Goal: Information Seeking & Learning: Learn about a topic

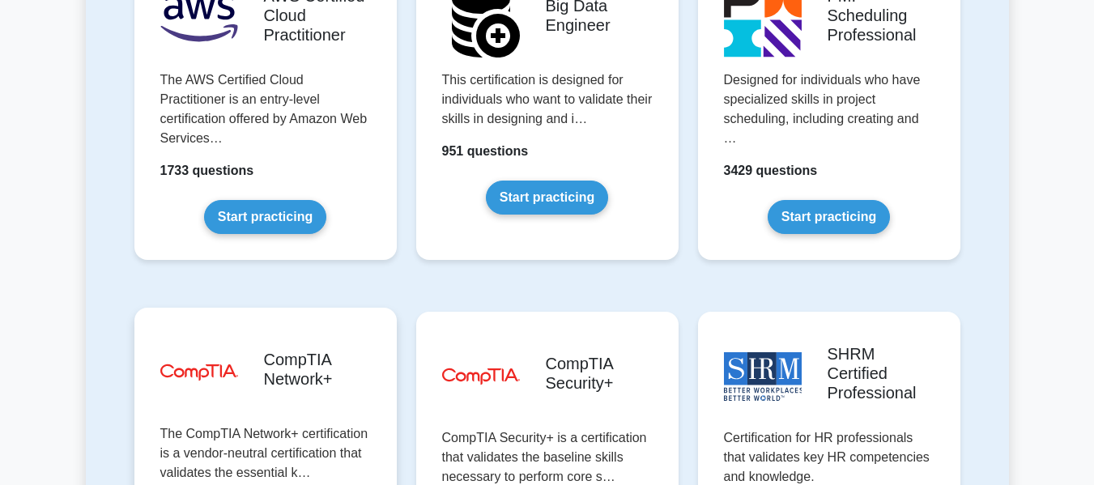
scroll to position [2800, 0]
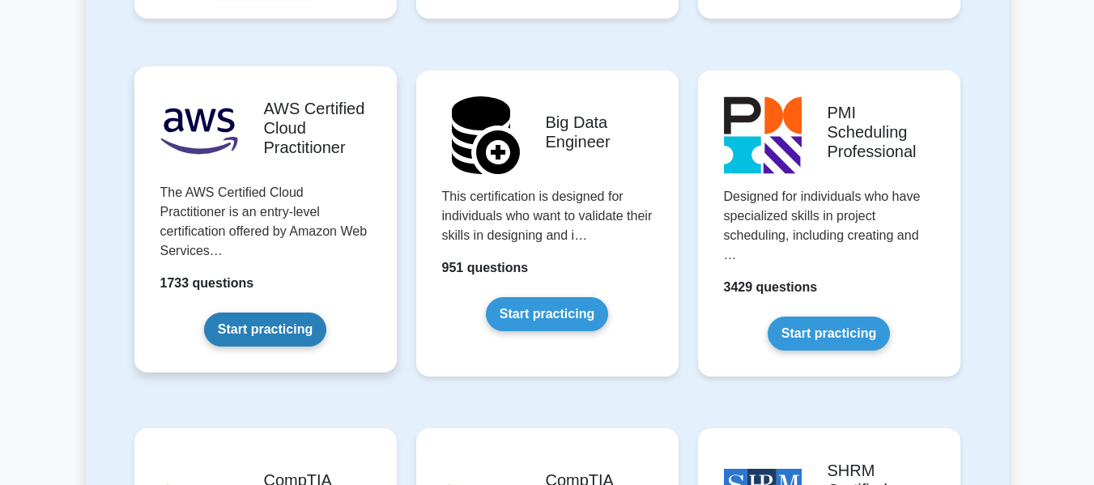
click at [268, 313] on link "Start practicing" at bounding box center [265, 330] width 122 height 34
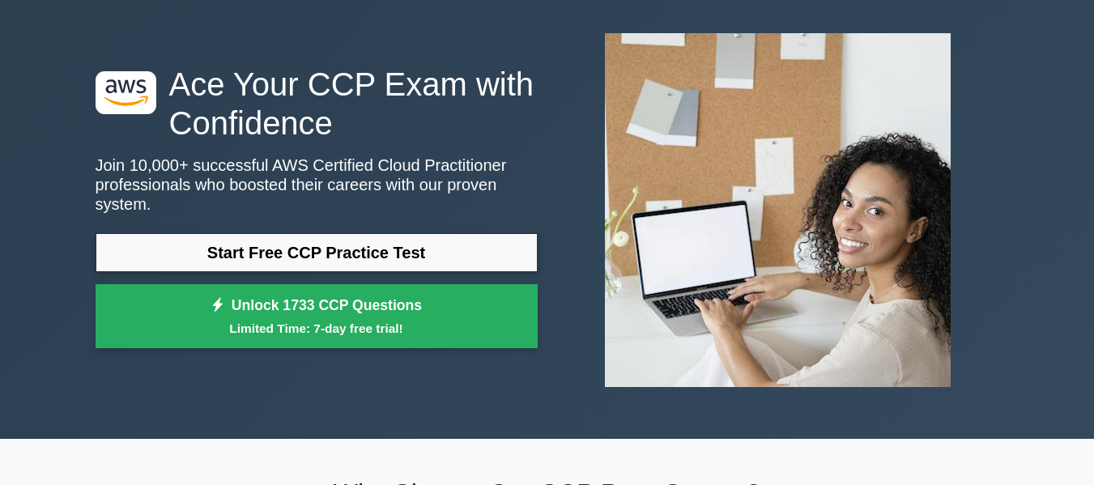
scroll to position [65, 0]
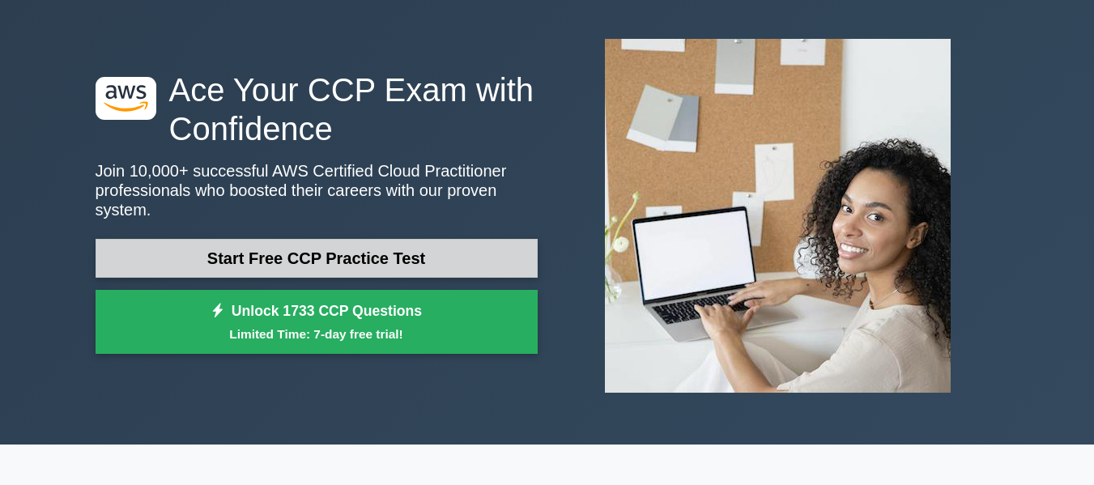
click at [420, 243] on link "Start Free CCP Practice Test" at bounding box center [317, 258] width 442 height 39
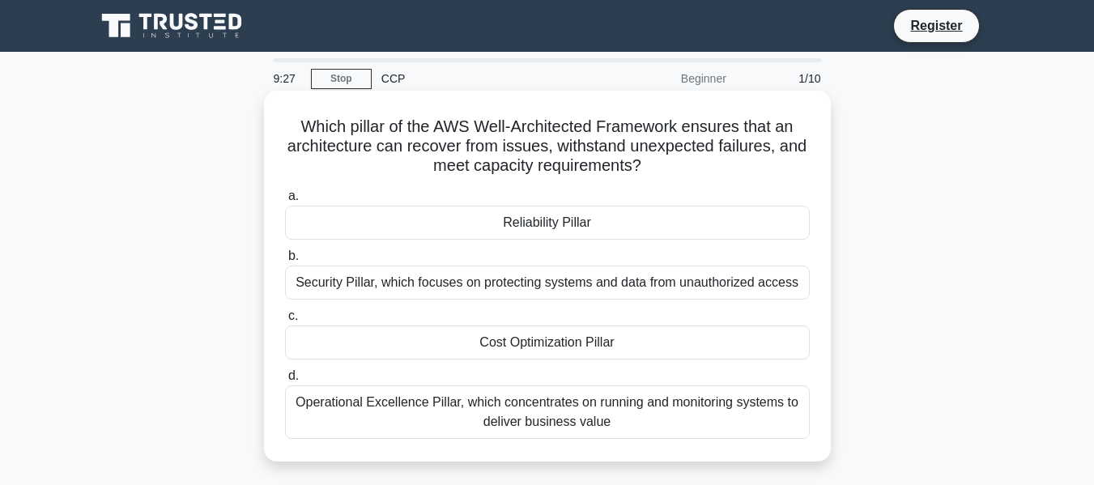
click at [431, 419] on div "Operational Excellence Pillar, which concentrates on running and monitoring sys…" at bounding box center [547, 412] width 525 height 53
click at [285, 381] on input "d. Operational Excellence Pillar, which concentrates on running and monitoring …" at bounding box center [285, 376] width 0 height 11
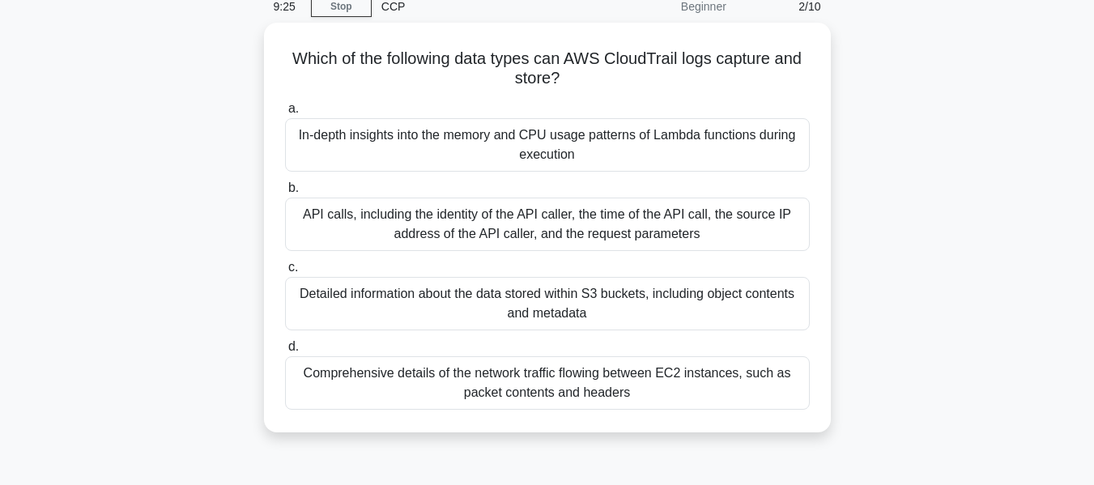
scroll to position [73, 0]
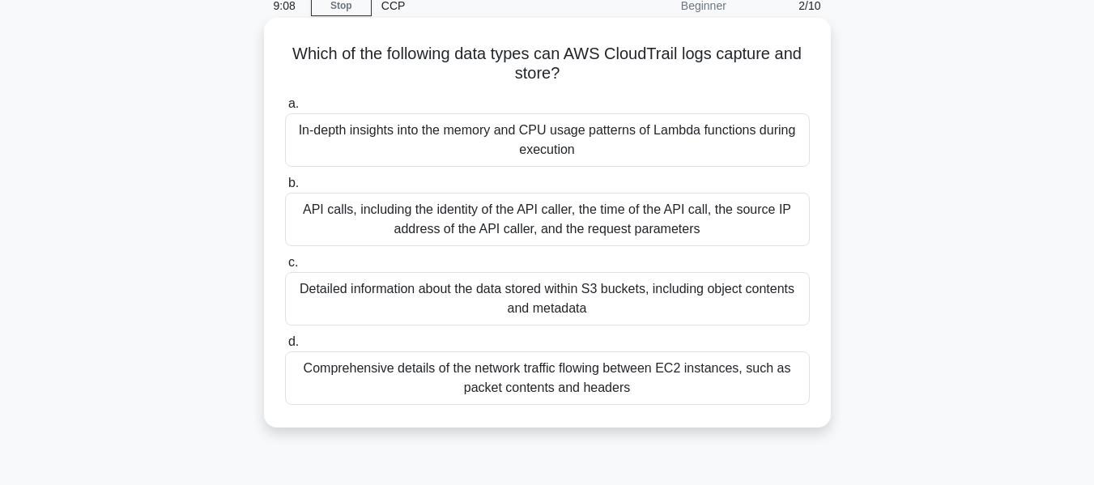
click at [346, 224] on div "API calls, including the identity of the API caller, the time of the API call, …" at bounding box center [547, 219] width 525 height 53
click at [285, 189] on input "b. API calls, including the identity of the API caller, the time of the API cal…" at bounding box center [285, 183] width 0 height 11
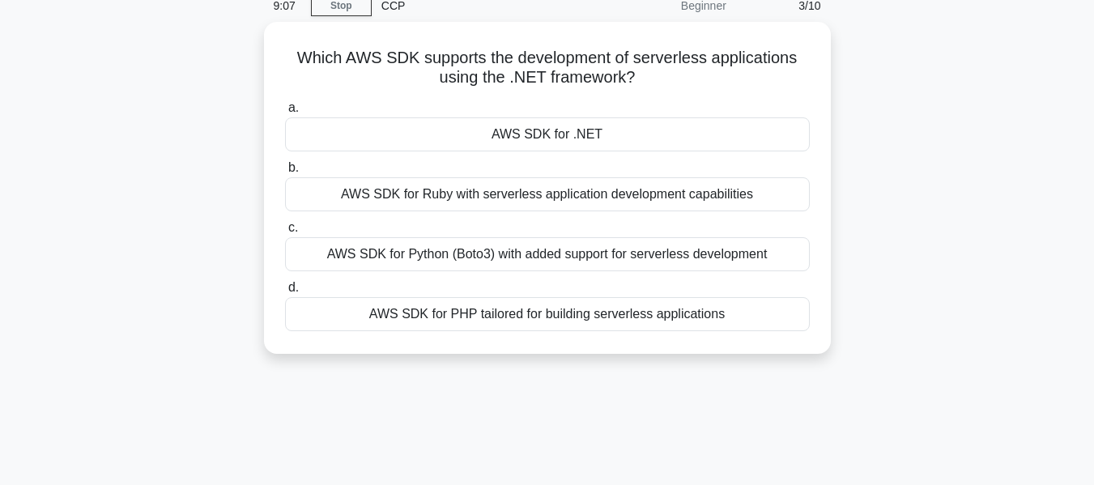
scroll to position [0, 0]
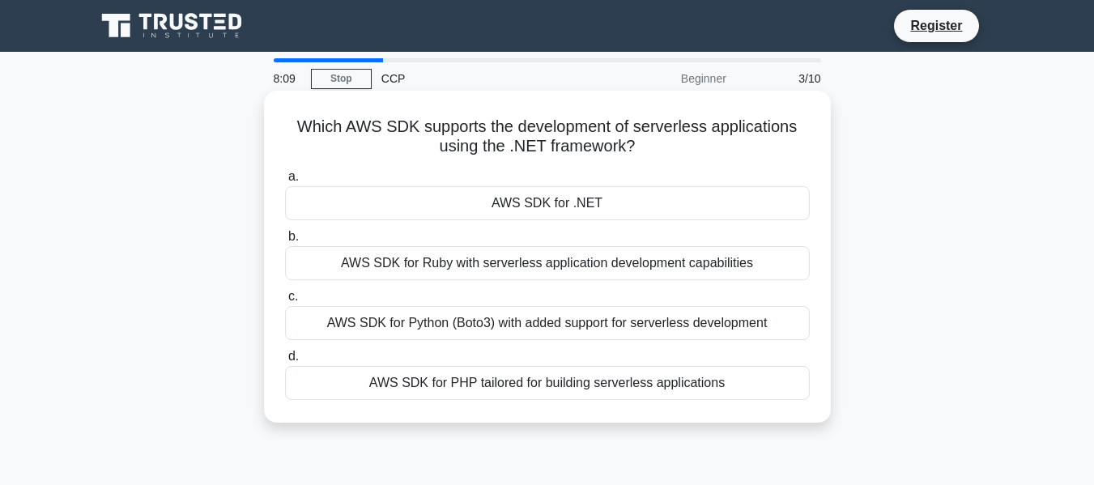
click at [560, 199] on div "AWS SDK for .NET" at bounding box center [547, 203] width 525 height 34
click at [285, 182] on input "a. AWS SDK for .NET" at bounding box center [285, 177] width 0 height 11
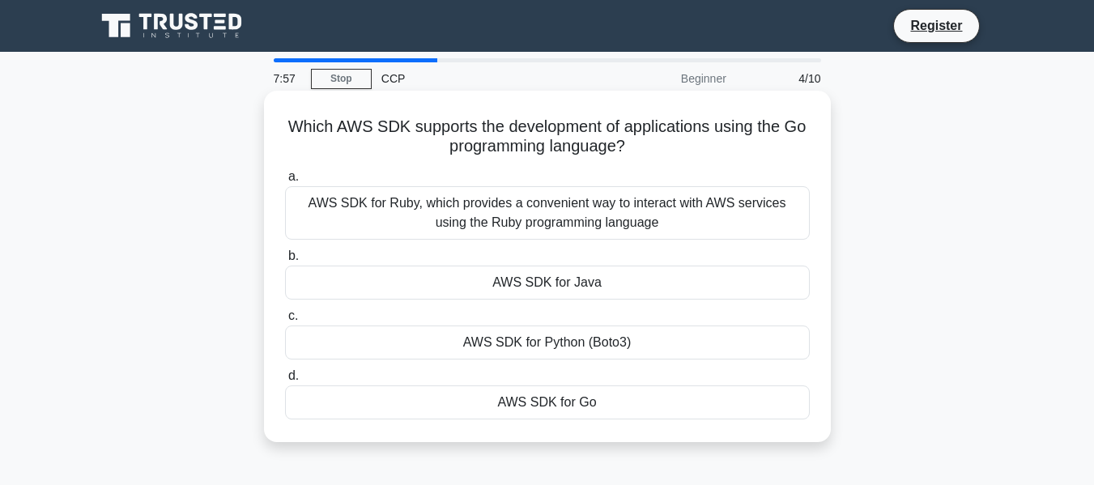
click at [550, 415] on div "AWS SDK for Go" at bounding box center [547, 403] width 525 height 34
click at [285, 381] on input "d. AWS SDK for Go" at bounding box center [285, 376] width 0 height 11
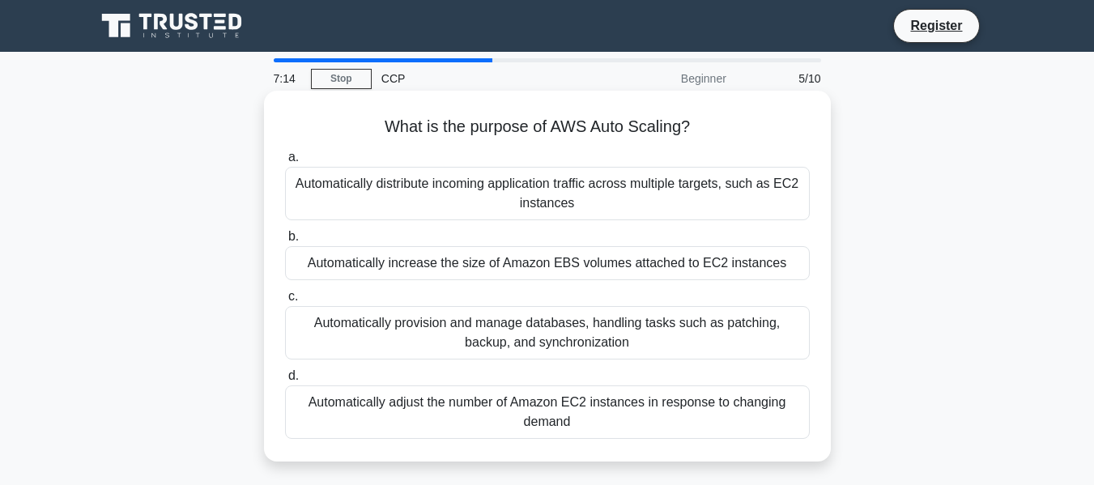
click at [527, 420] on div "Automatically adjust the number of Amazon EC2 instances in response to changing…" at bounding box center [547, 412] width 525 height 53
click at [285, 381] on input "d. Automatically adjust the number of Amazon EC2 instances in response to chang…" at bounding box center [285, 376] width 0 height 11
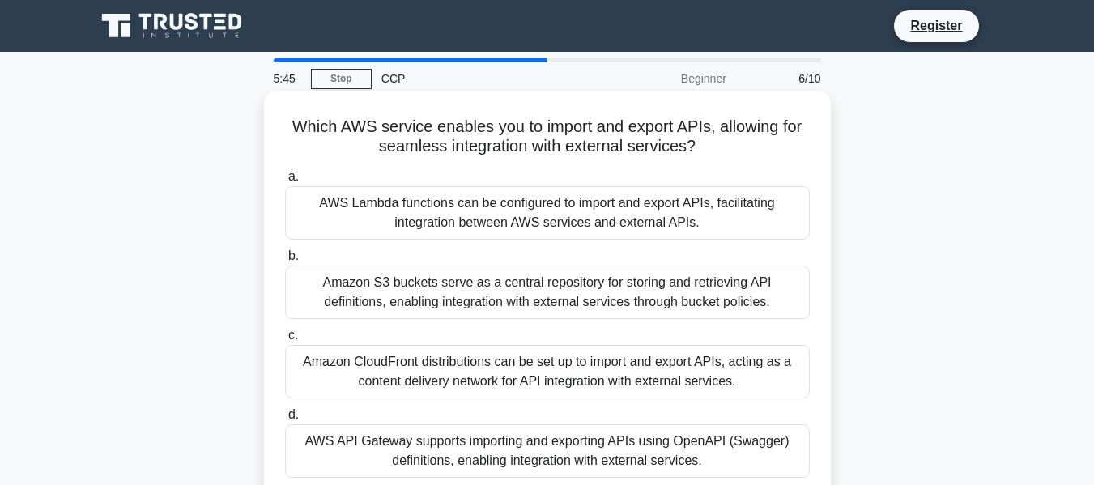
click at [636, 442] on div "AWS API Gateway supports importing and exporting APIs using OpenAPI (Swagger) d…" at bounding box center [547, 450] width 525 height 53
click at [285, 420] on input "d. AWS API Gateway supports importing and exporting APIs using OpenAPI (Swagger…" at bounding box center [285, 415] width 0 height 11
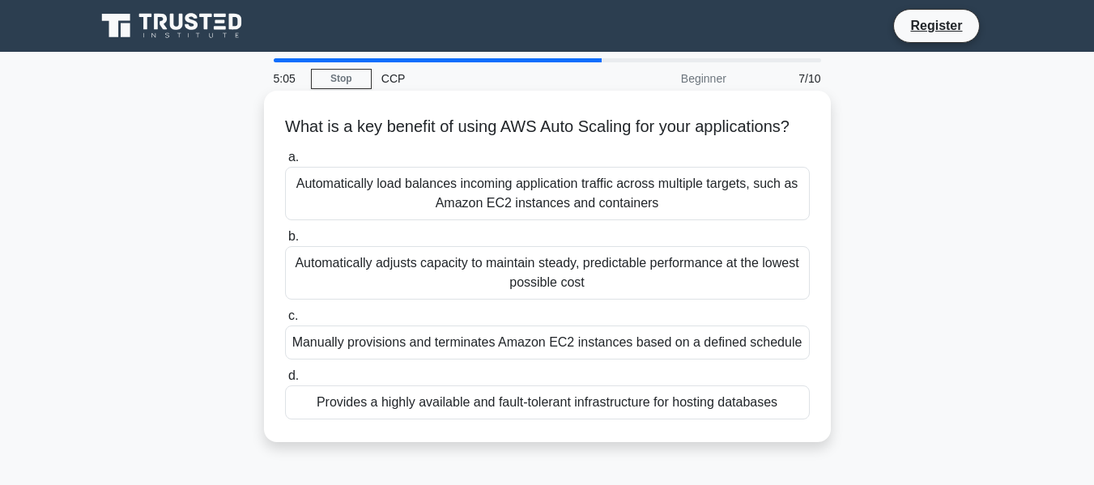
click at [541, 420] on div "Provides a highly available and fault-tolerant infrastructure for hosting datab…" at bounding box center [547, 403] width 525 height 34
click at [285, 381] on input "d. Provides a highly available and fault-tolerant infrastructure for hosting da…" at bounding box center [285, 376] width 0 height 11
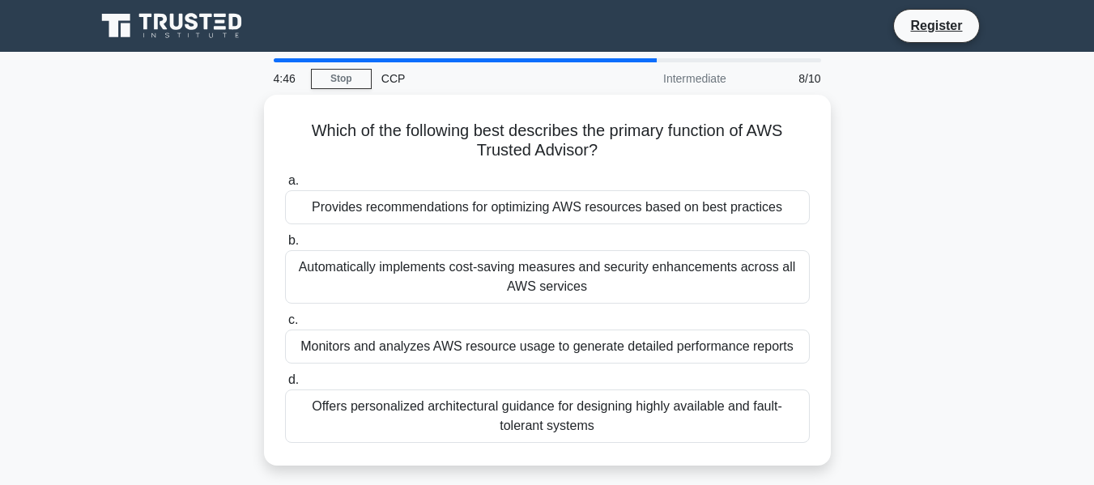
click at [541, 424] on div "Offers personalized architectural guidance for designing highly available and f…" at bounding box center [547, 416] width 525 height 53
click at [285, 386] on input "d. Offers personalized architectural guidance for designing highly available an…" at bounding box center [285, 380] width 0 height 11
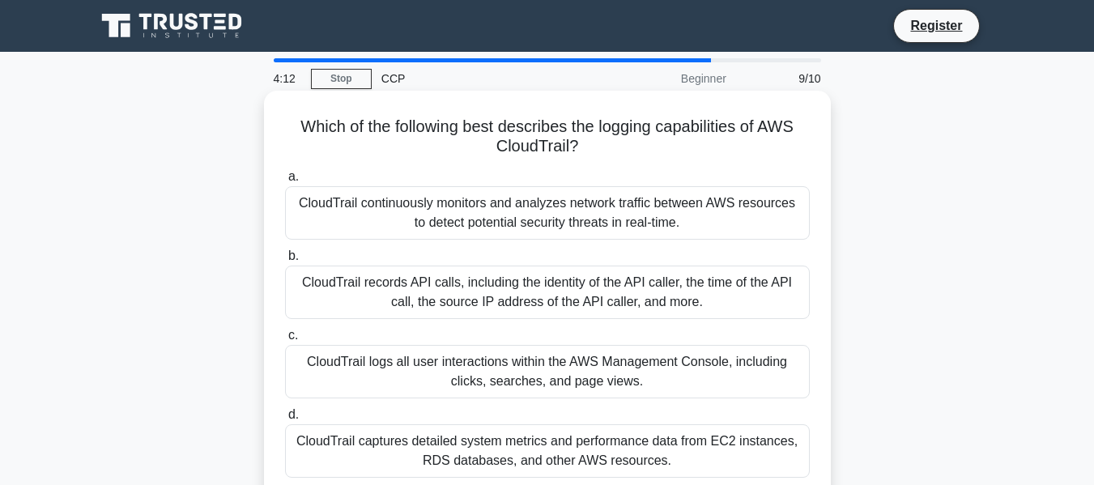
click at [360, 283] on div "CloudTrail records API calls, including the identity of the API caller, the tim…" at bounding box center [547, 292] width 525 height 53
click at [285, 262] on input "b. CloudTrail records API calls, including the identity of the API caller, the …" at bounding box center [285, 256] width 0 height 11
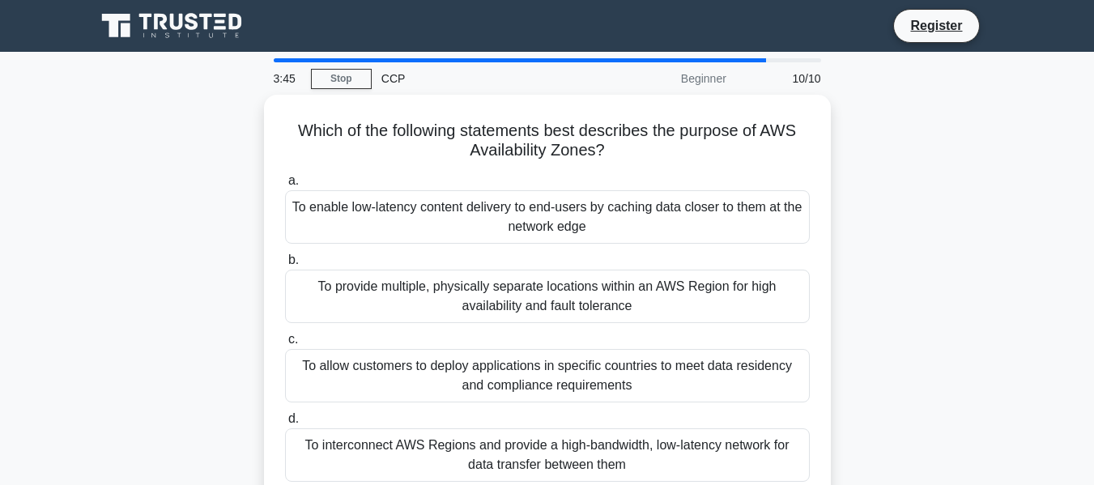
click at [360, 283] on div "To provide multiple, physically separate locations within an AWS Region for hig…" at bounding box center [547, 296] width 525 height 53
click at [285, 266] on input "b. To provide multiple, physically separate locations within an AWS Region for …" at bounding box center [285, 260] width 0 height 11
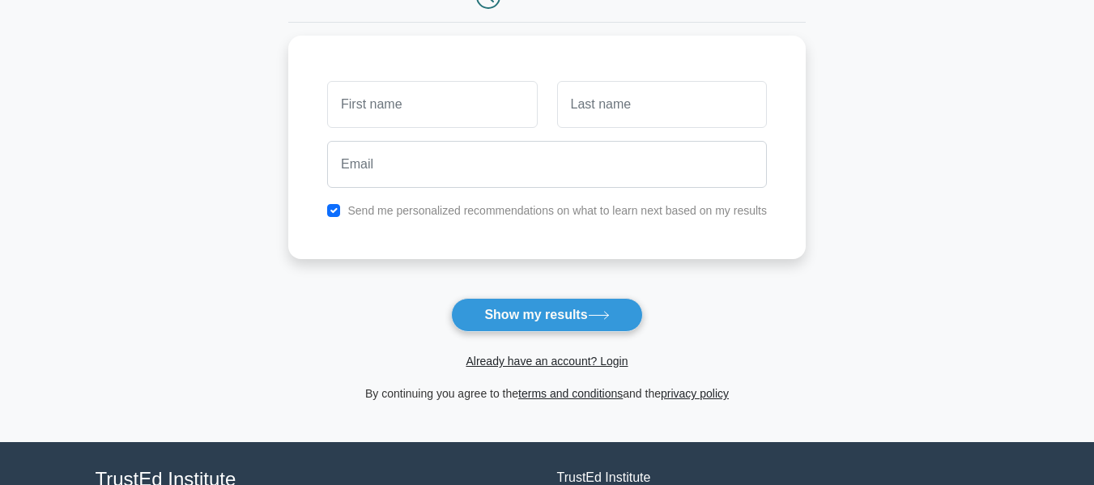
scroll to position [330, 0]
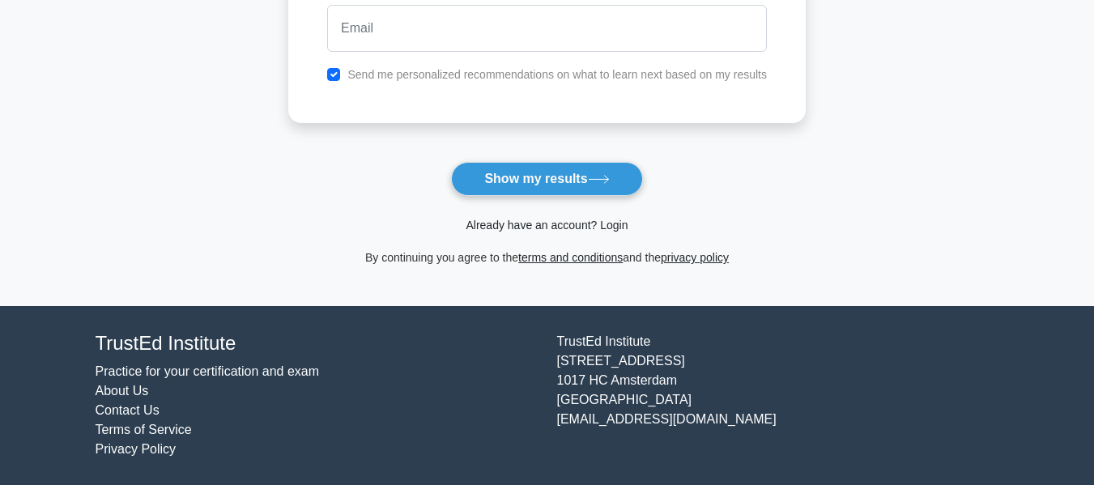
click at [562, 221] on link "Already have an account? Login" at bounding box center [547, 225] width 162 height 13
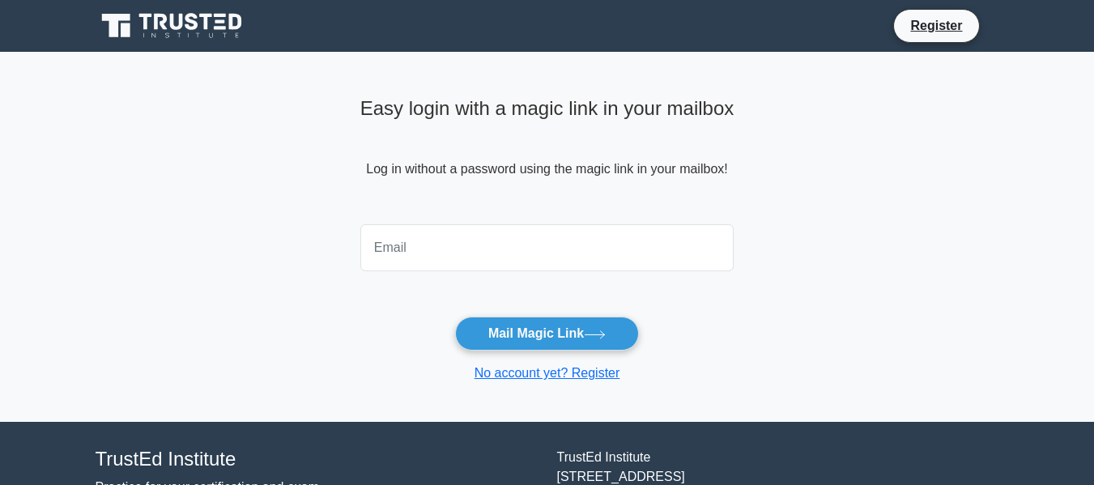
click at [522, 239] on input "email" at bounding box center [547, 247] width 374 height 47
type input "EDUV8978362@vossie.net"
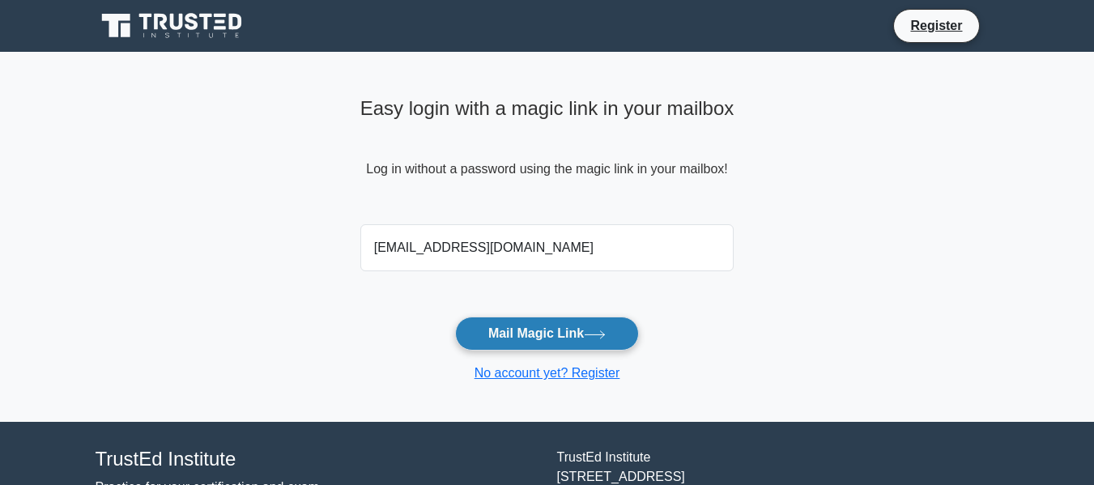
click at [548, 340] on button "Mail Magic Link" at bounding box center [547, 334] width 184 height 34
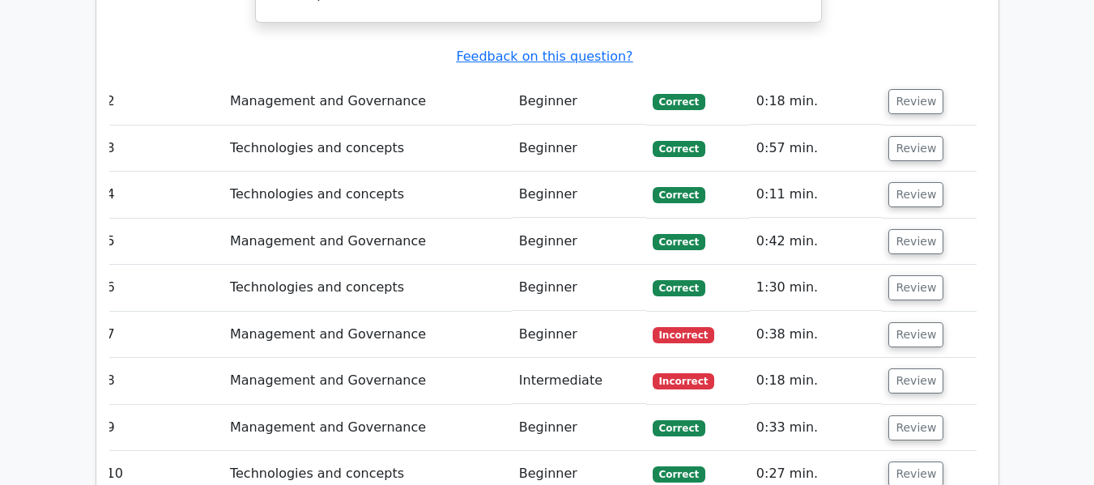
scroll to position [1906, 0]
click at [902, 322] on button "Review" at bounding box center [915, 334] width 55 height 25
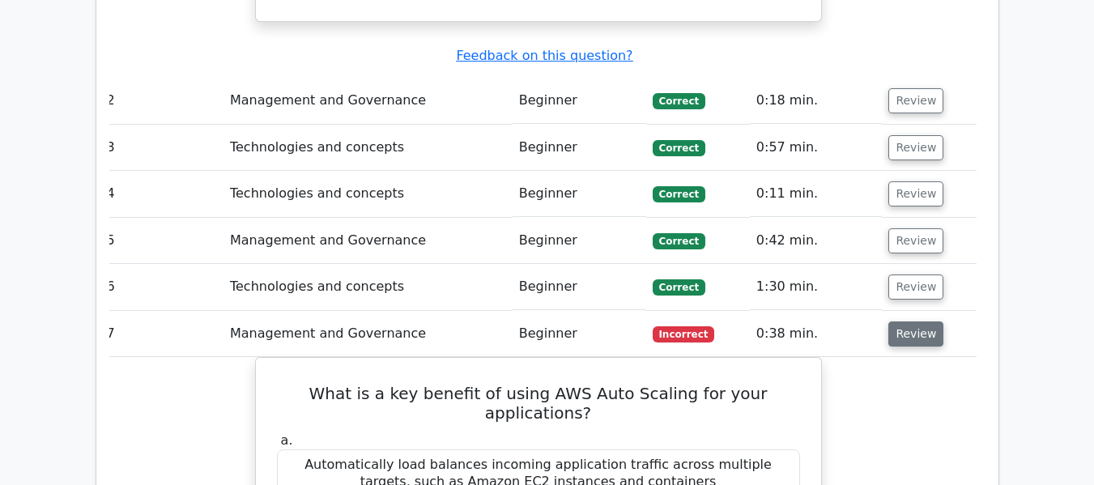
click at [888, 322] on button "Review" at bounding box center [915, 334] width 55 height 25
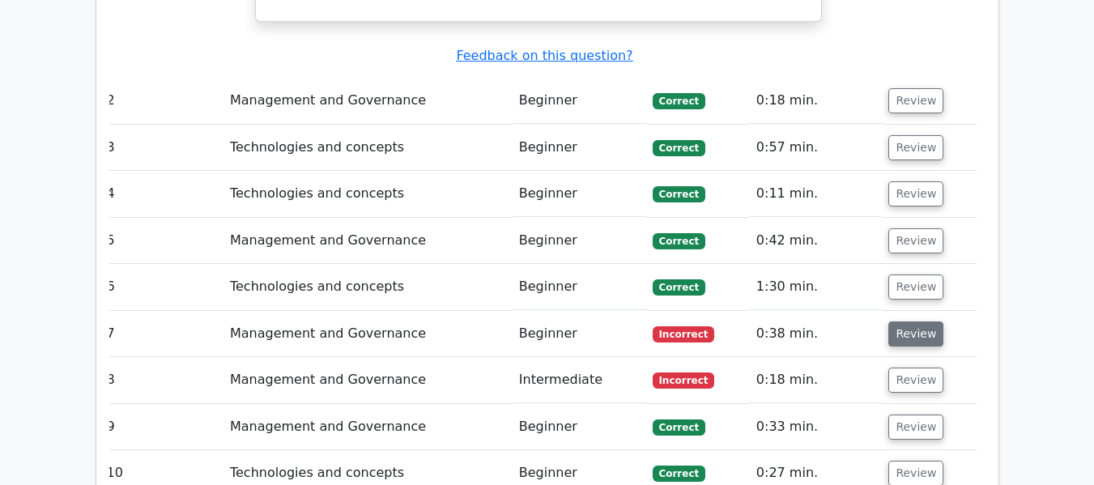
click at [888, 322] on button "Review" at bounding box center [915, 334] width 55 height 25
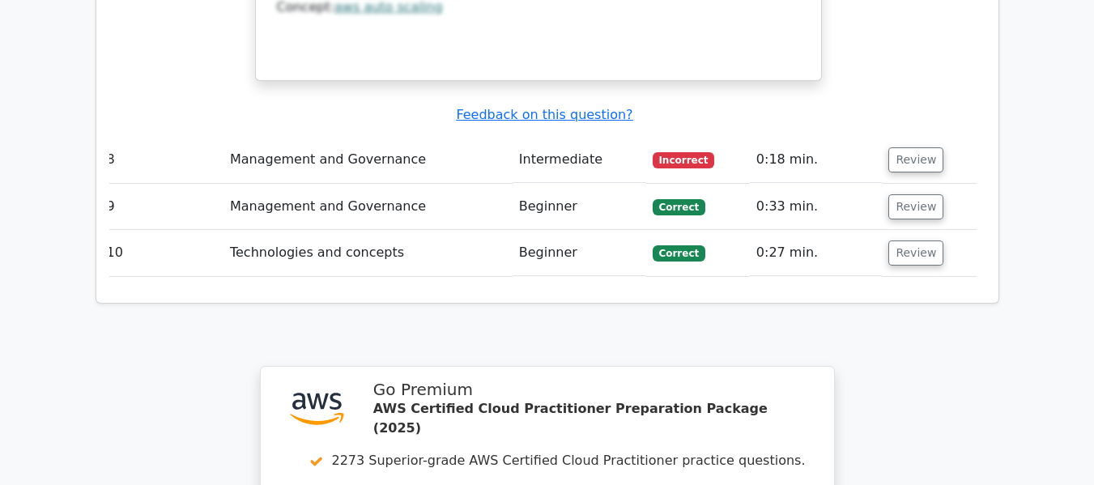
scroll to position [2848, 0]
click at [692, 136] on td "Incorrect" at bounding box center [698, 159] width 104 height 46
click at [675, 151] on span "Incorrect" at bounding box center [684, 159] width 62 height 16
click at [667, 151] on span "Incorrect" at bounding box center [684, 159] width 62 height 16
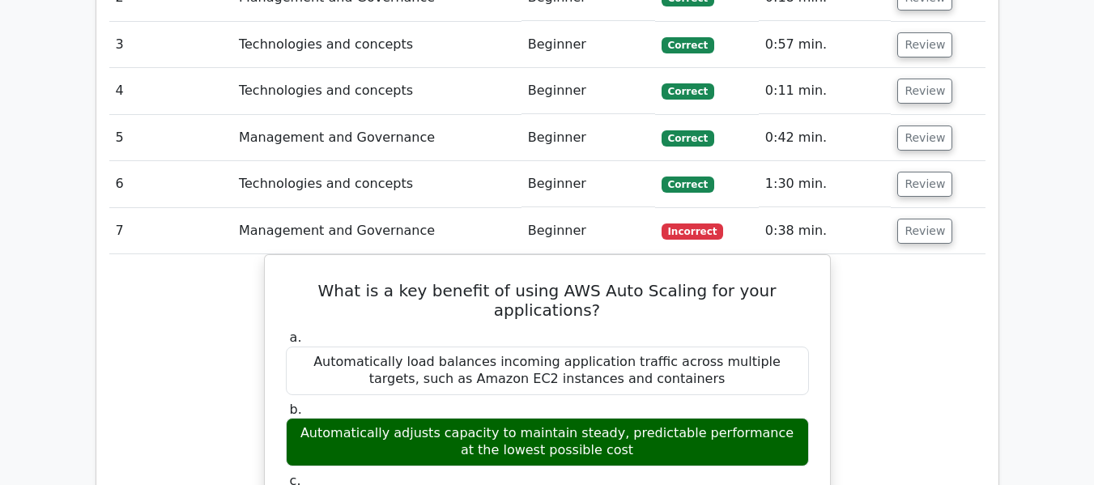
scroll to position [2016, 0]
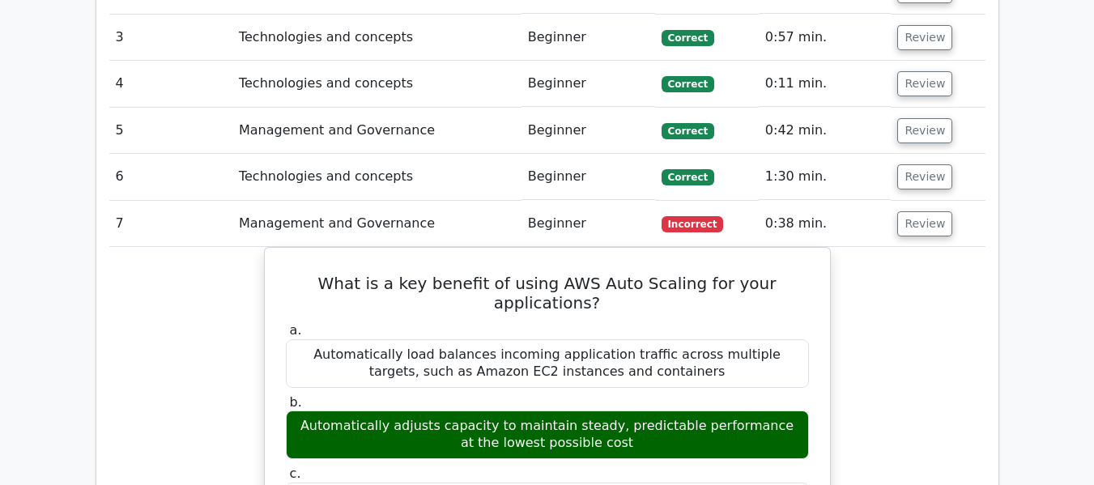
click at [707, 201] on td "Incorrect" at bounding box center [707, 224] width 104 height 46
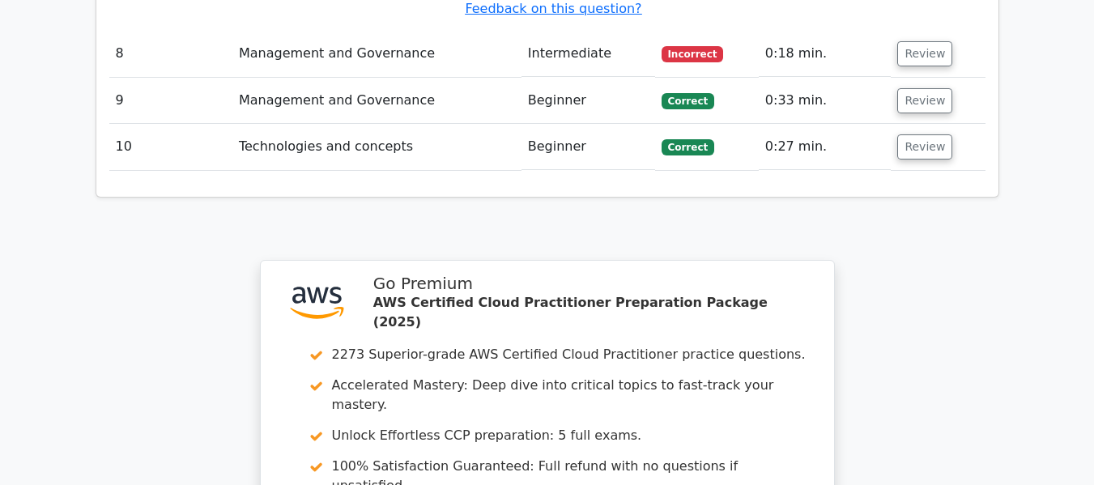
scroll to position [3227, 0]
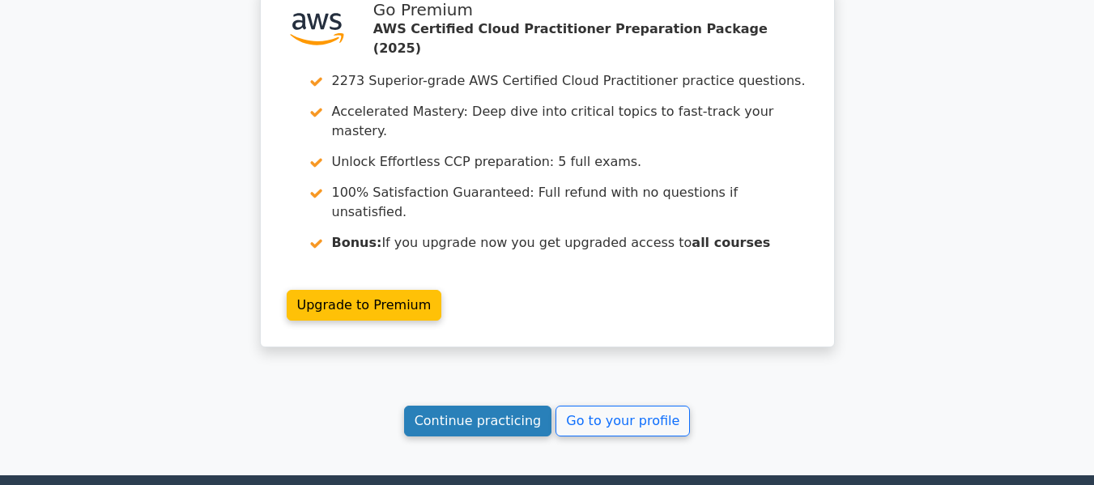
click at [547, 406] on link "Continue practicing" at bounding box center [478, 421] width 148 height 31
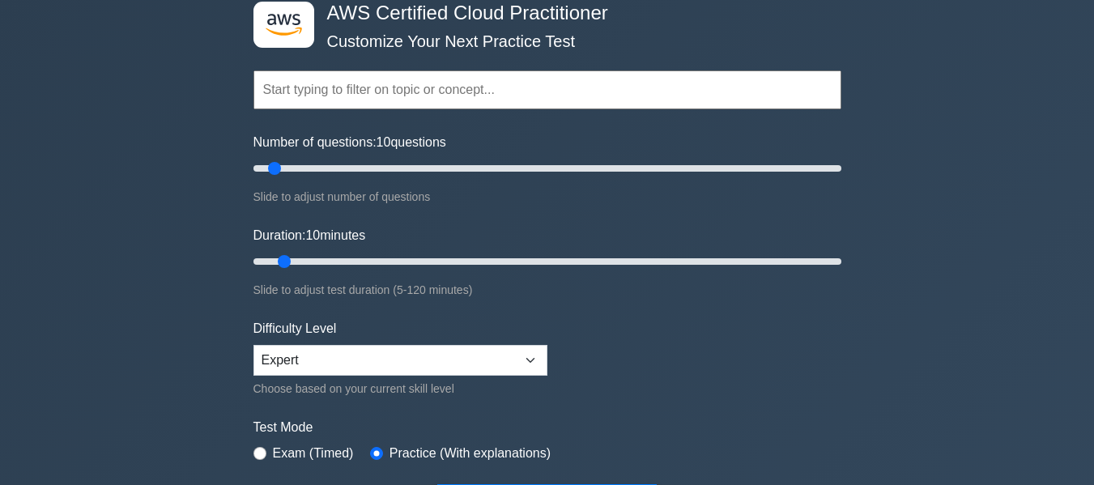
scroll to position [88, 0]
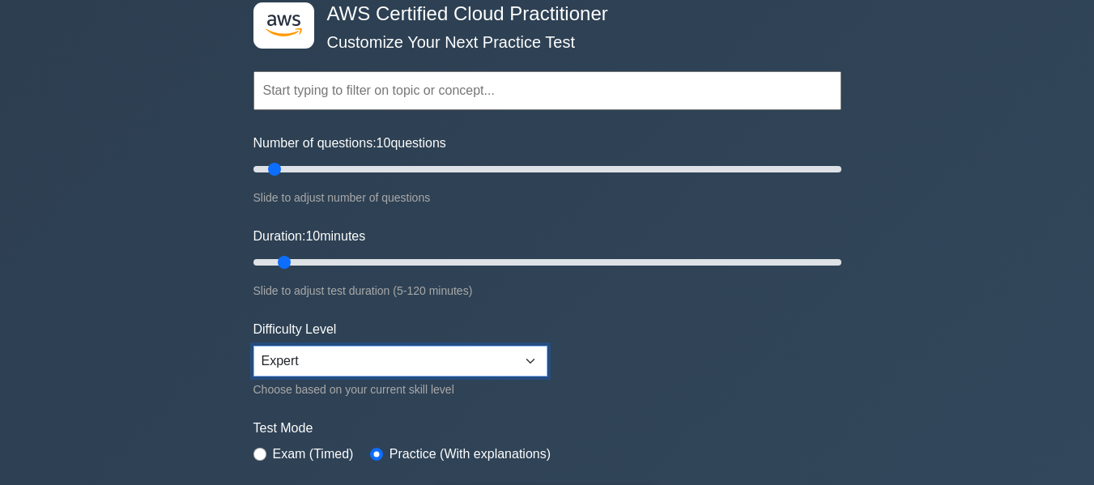
click at [459, 353] on select "Beginner Intermediate Expert" at bounding box center [401, 361] width 294 height 31
click at [254, 346] on select "Beginner Intermediate Expert" at bounding box center [401, 361] width 294 height 31
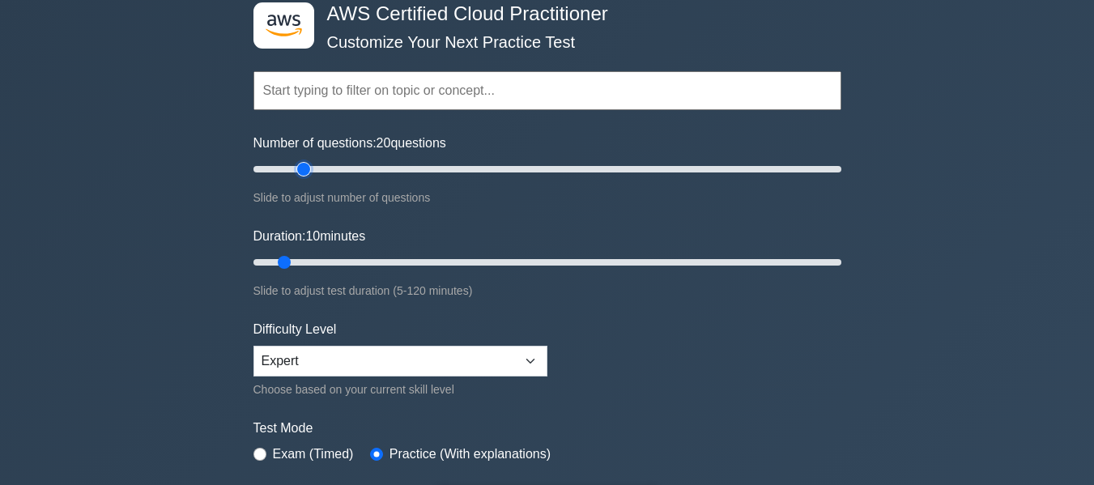
type input "20"
click at [301, 171] on input "Number of questions: 20 questions" at bounding box center [548, 169] width 588 height 19
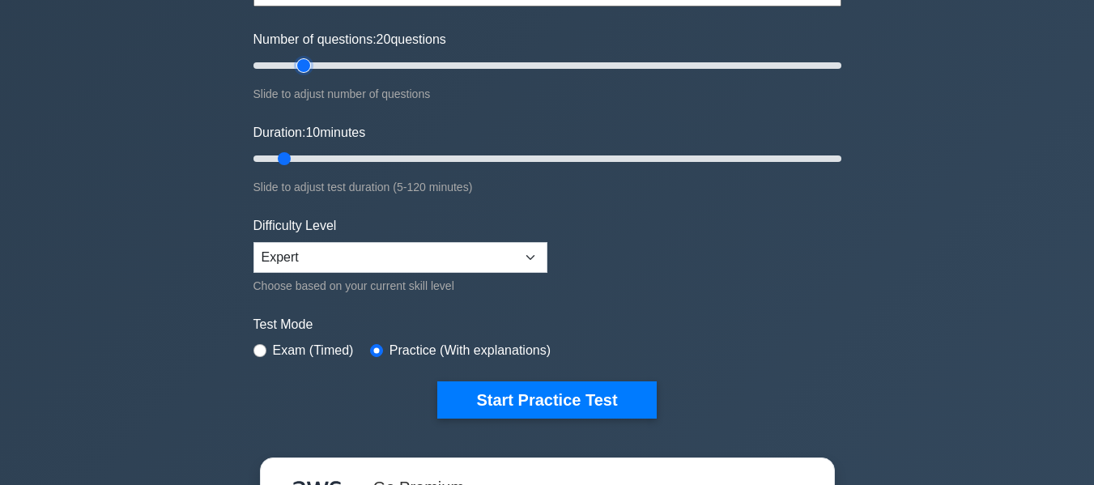
scroll to position [185, 0]
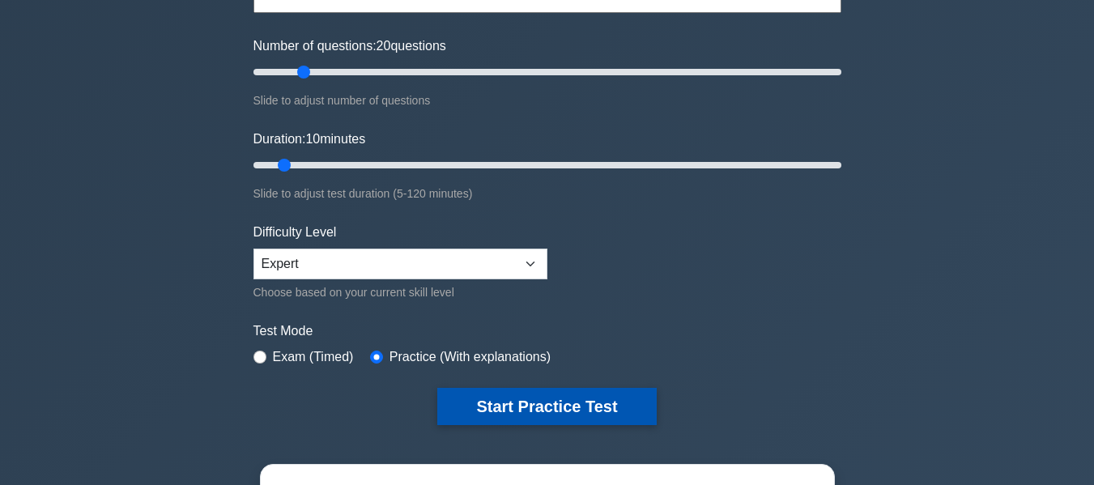
click at [631, 399] on button "Start Practice Test" at bounding box center [546, 406] width 219 height 37
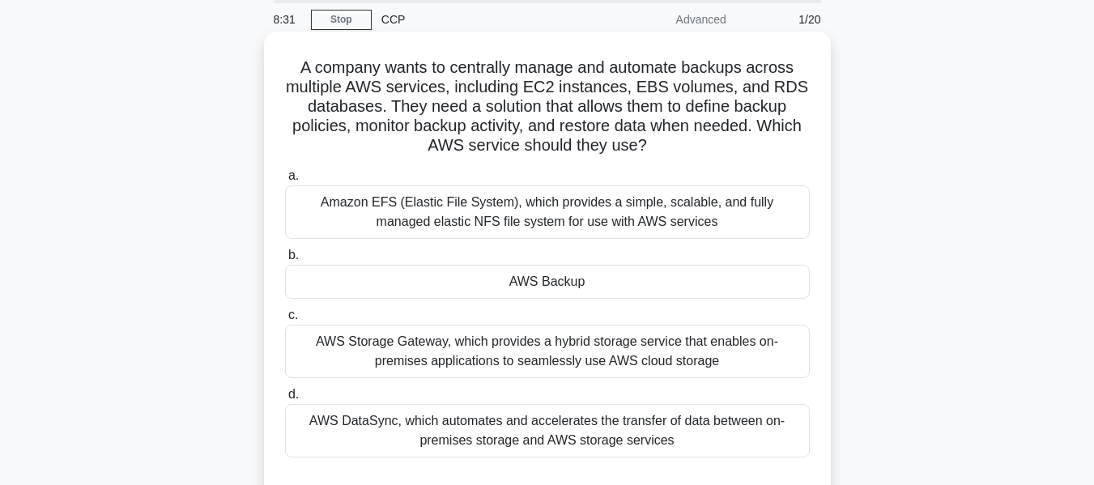
scroll to position [58, 0]
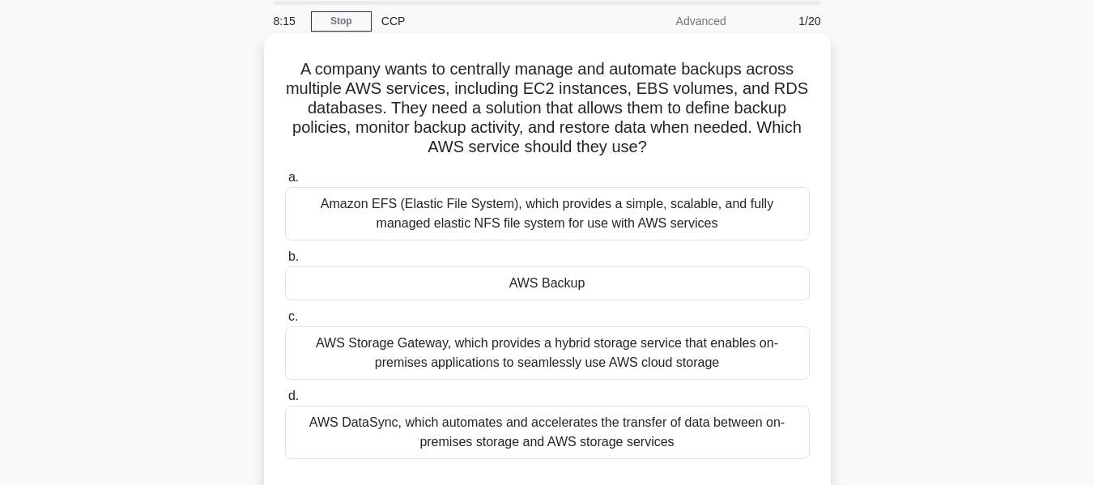
click at [624, 296] on div "AWS Backup" at bounding box center [547, 283] width 525 height 34
click at [285, 262] on input "b. AWS Backup" at bounding box center [285, 257] width 0 height 11
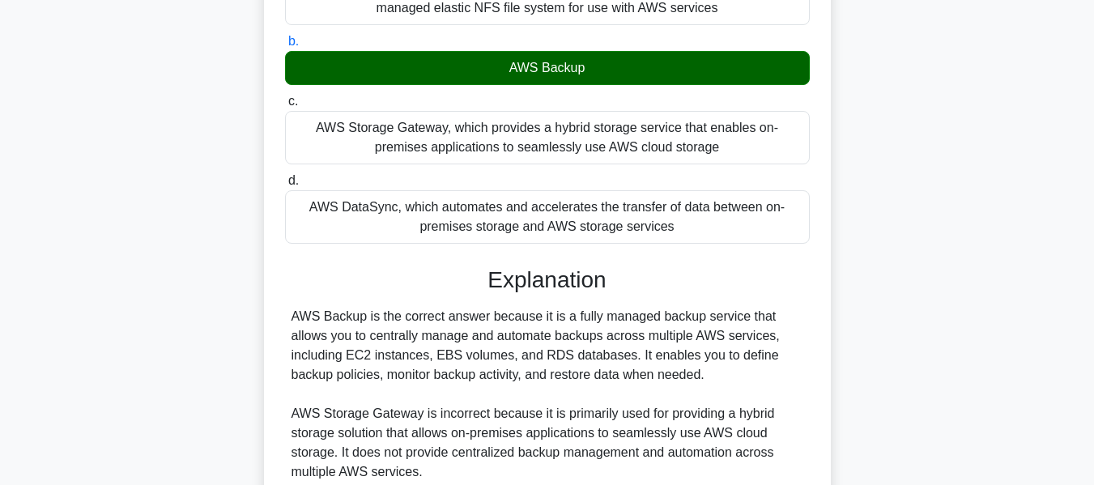
scroll to position [592, 0]
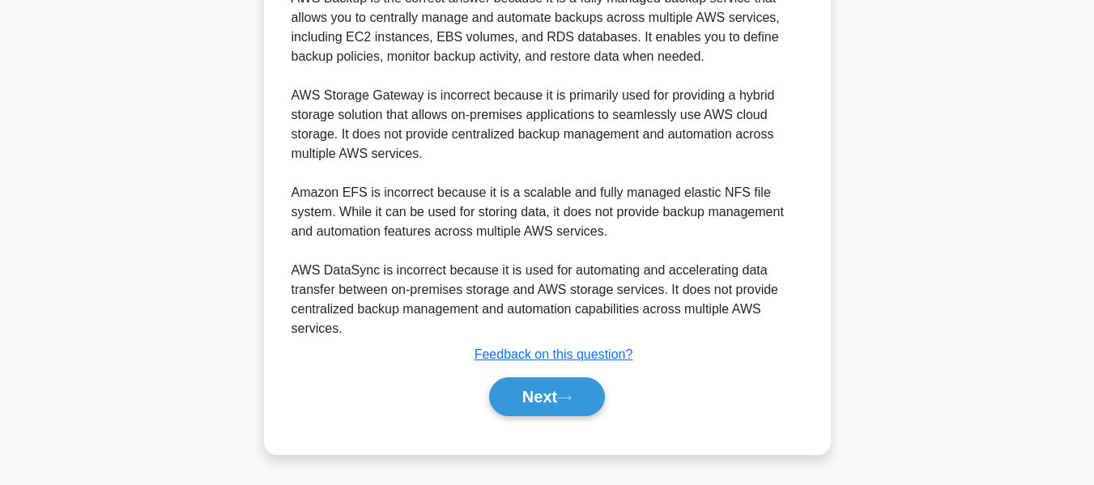
click at [586, 418] on div "Next" at bounding box center [547, 397] width 525 height 52
click at [571, 405] on button "Next" at bounding box center [547, 396] width 116 height 39
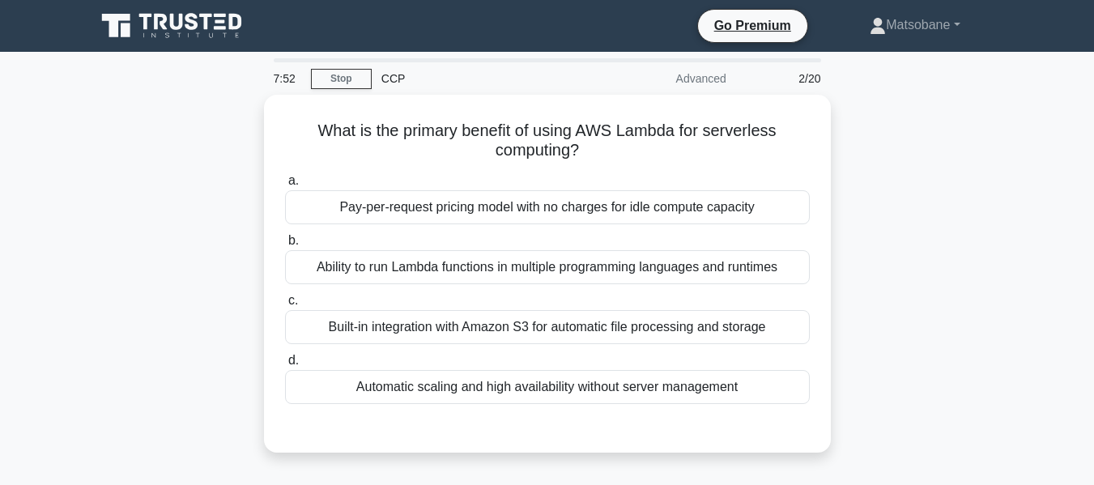
scroll to position [5, 0]
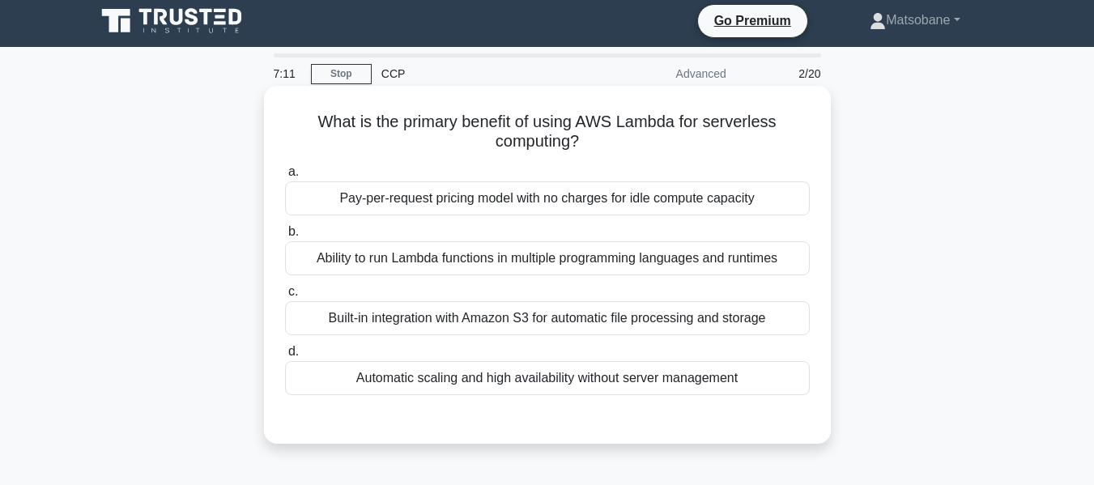
click at [550, 138] on h5 "What is the primary benefit of using AWS Lambda for serverless computing? .spin…" at bounding box center [547, 132] width 528 height 40
click at [647, 194] on div "Pay-per-request pricing model with no charges for idle compute capacity" at bounding box center [547, 198] width 525 height 34
click at [285, 177] on input "a. Pay-per-request pricing model with no charges for idle compute capacity" at bounding box center [285, 172] width 0 height 11
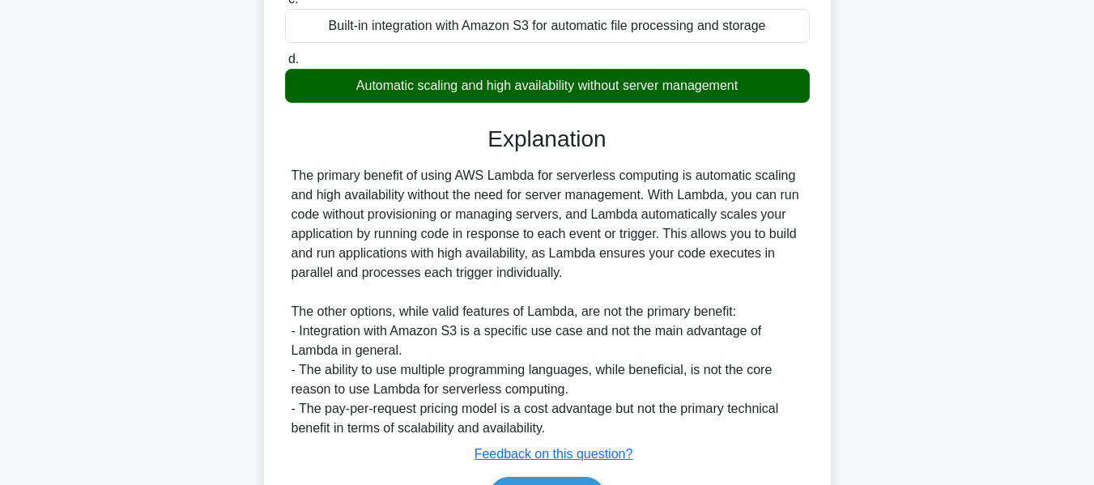
scroll to position [399, 0]
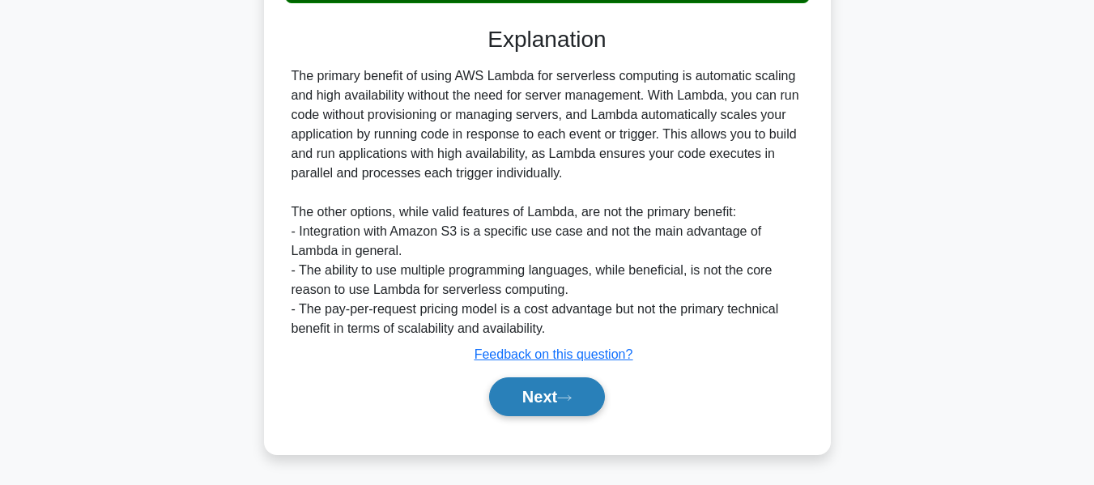
click at [595, 401] on button "Next" at bounding box center [547, 396] width 116 height 39
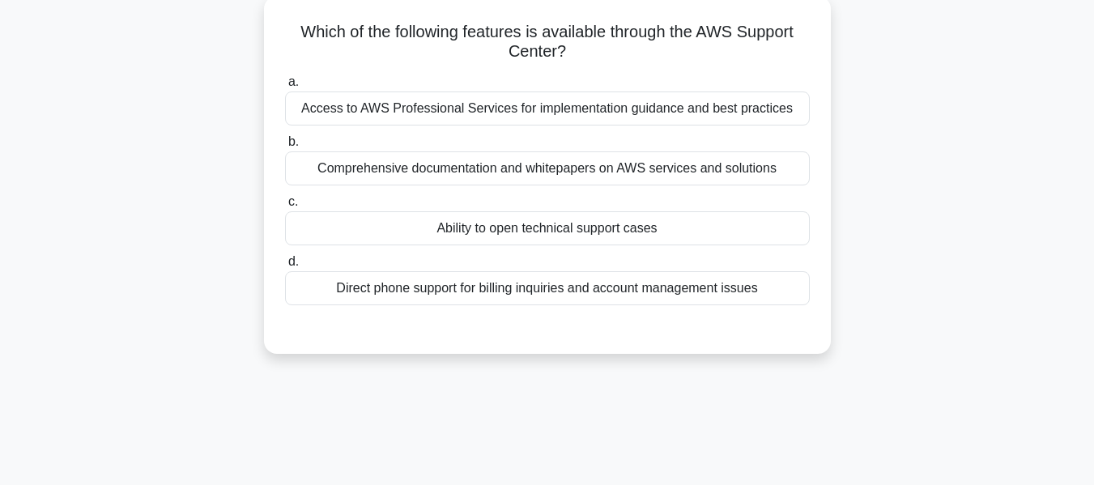
scroll to position [0, 0]
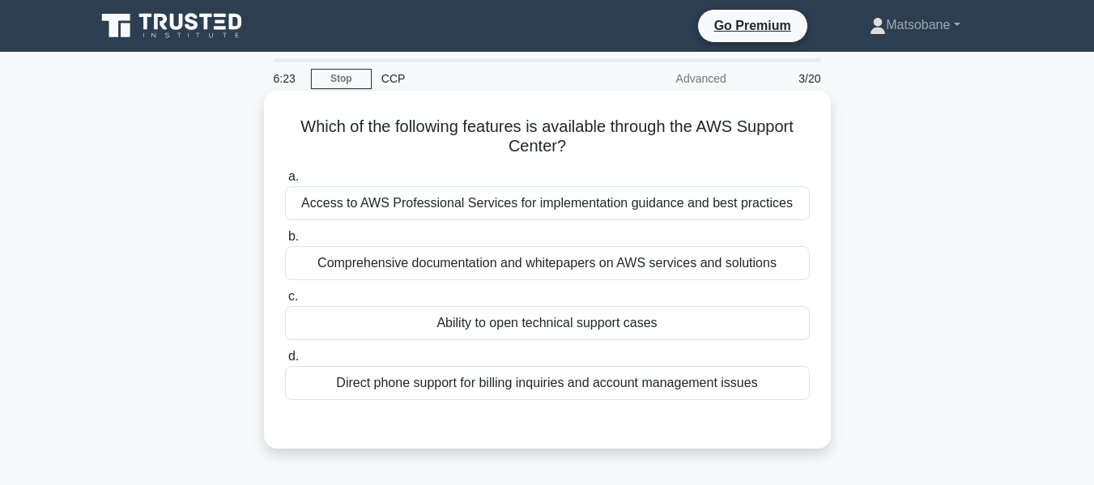
click at [596, 317] on div "Ability to open technical support cases" at bounding box center [547, 323] width 525 height 34
click at [285, 302] on input "c. Ability to open technical support cases" at bounding box center [285, 297] width 0 height 11
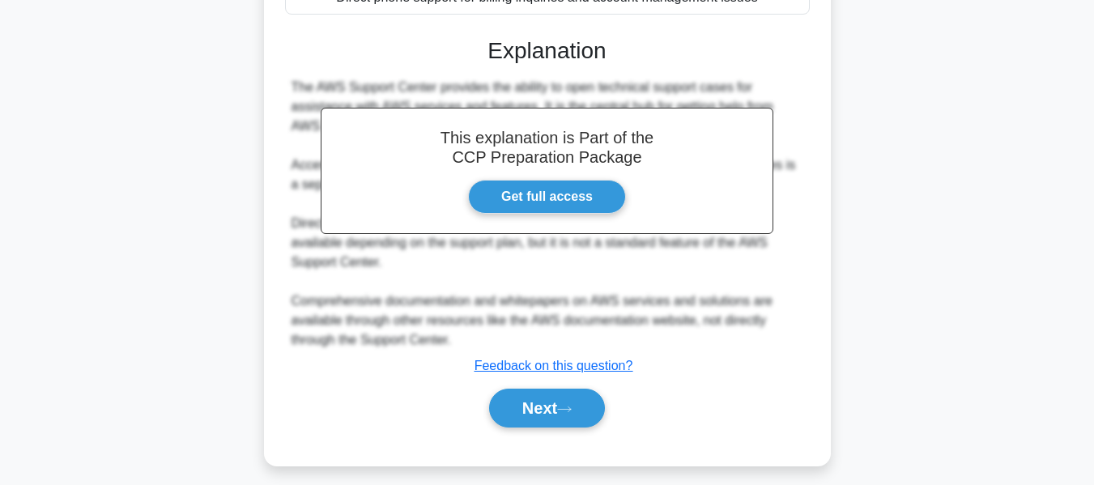
scroll to position [398, 0]
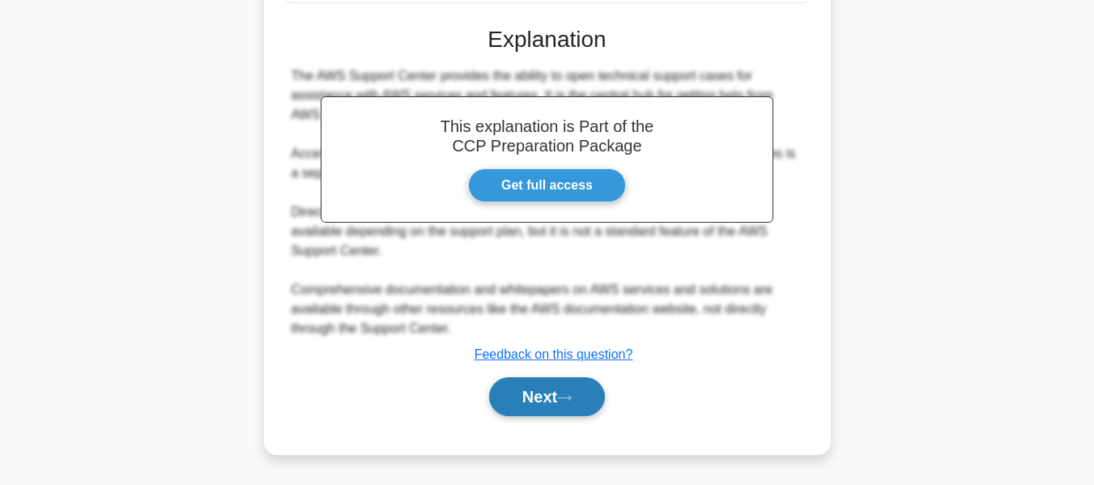
click at [592, 386] on button "Next" at bounding box center [547, 396] width 116 height 39
